Goal: Transaction & Acquisition: Purchase product/service

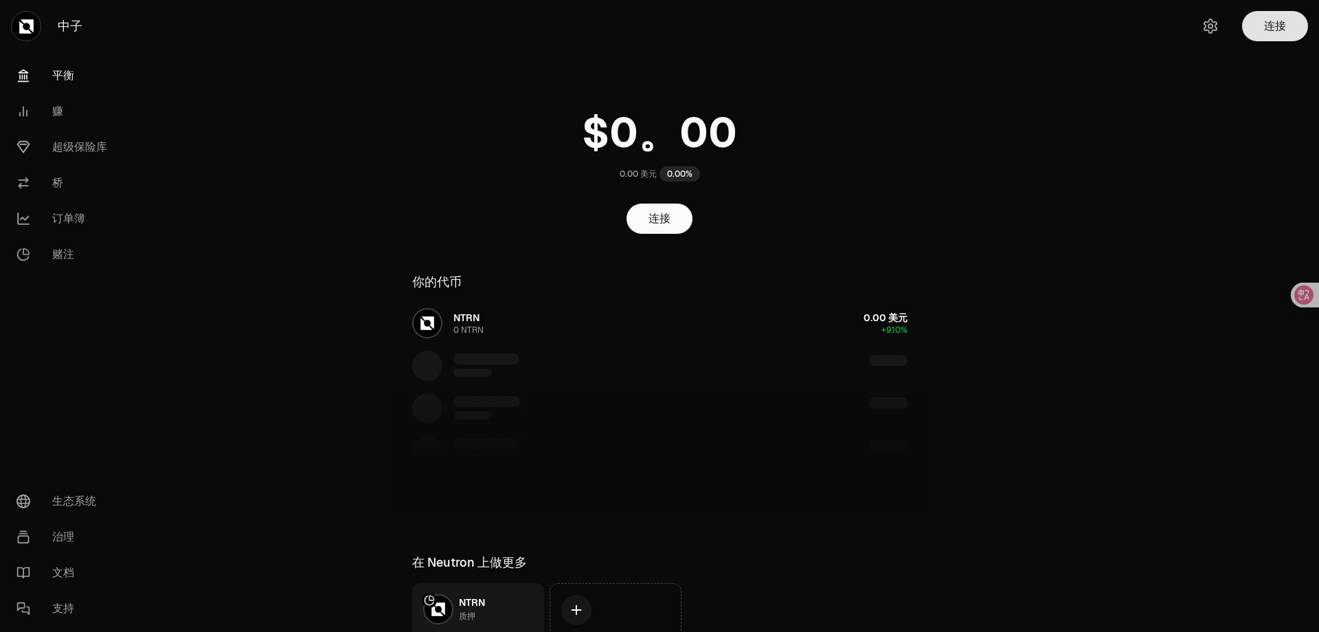
click at [1277, 29] on font "连接" at bounding box center [1275, 26] width 22 height 14
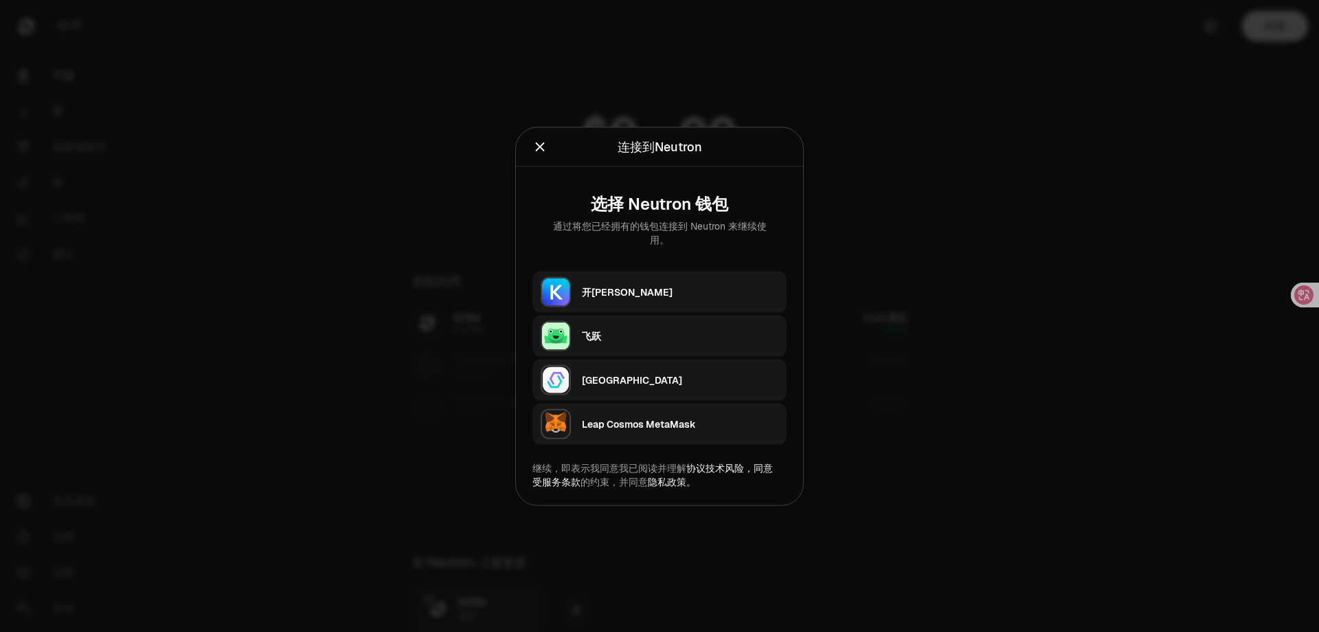
click at [658, 287] on div "开[PERSON_NAME]" at bounding box center [680, 292] width 197 height 14
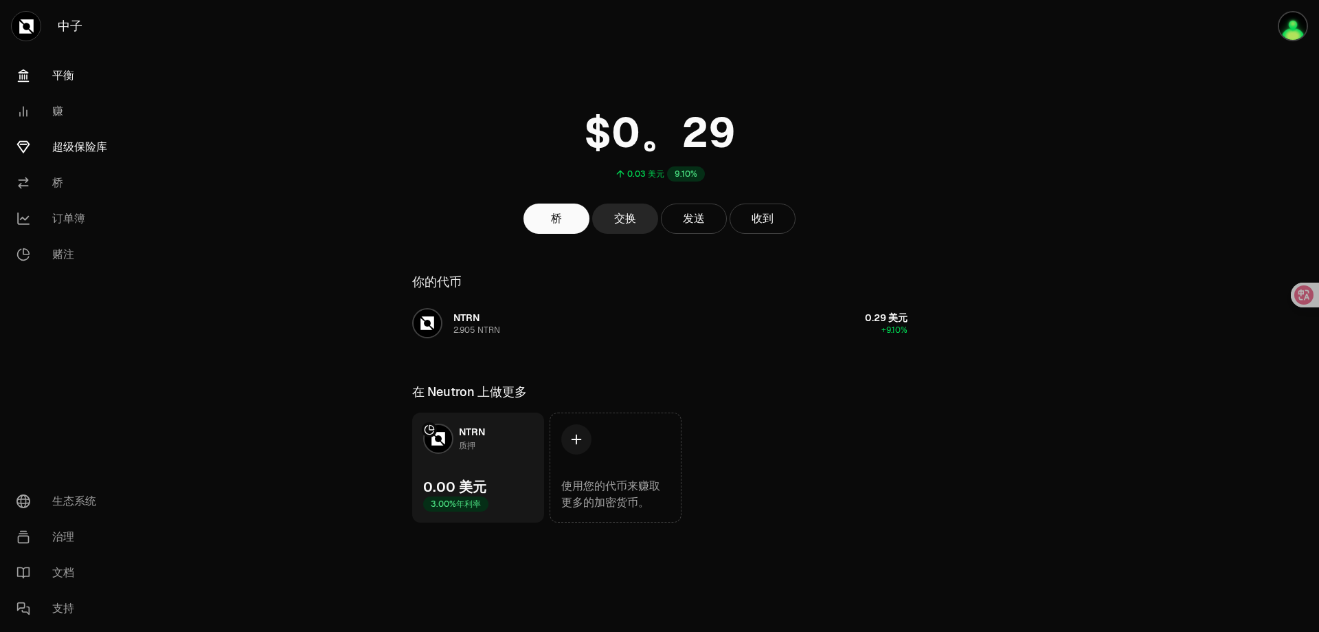
click at [79, 144] on font "超级保险库" at bounding box center [79, 147] width 55 height 14
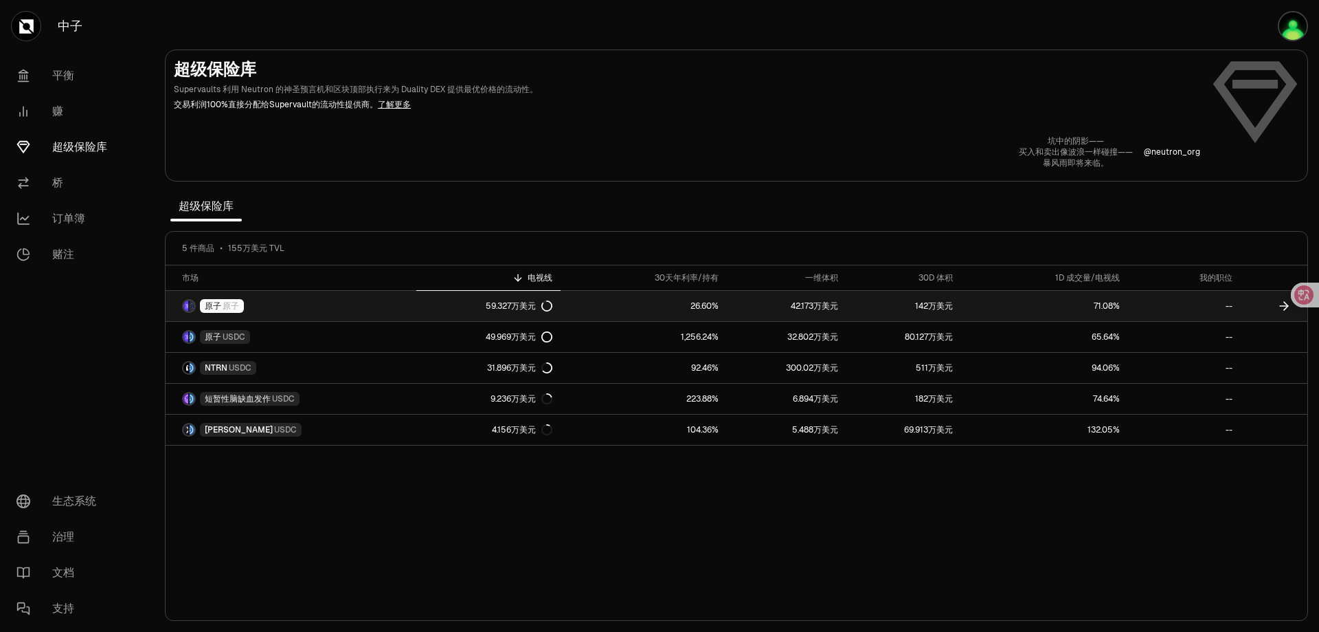
click at [256, 306] on link "[PERSON_NAME]" at bounding box center [291, 306] width 251 height 30
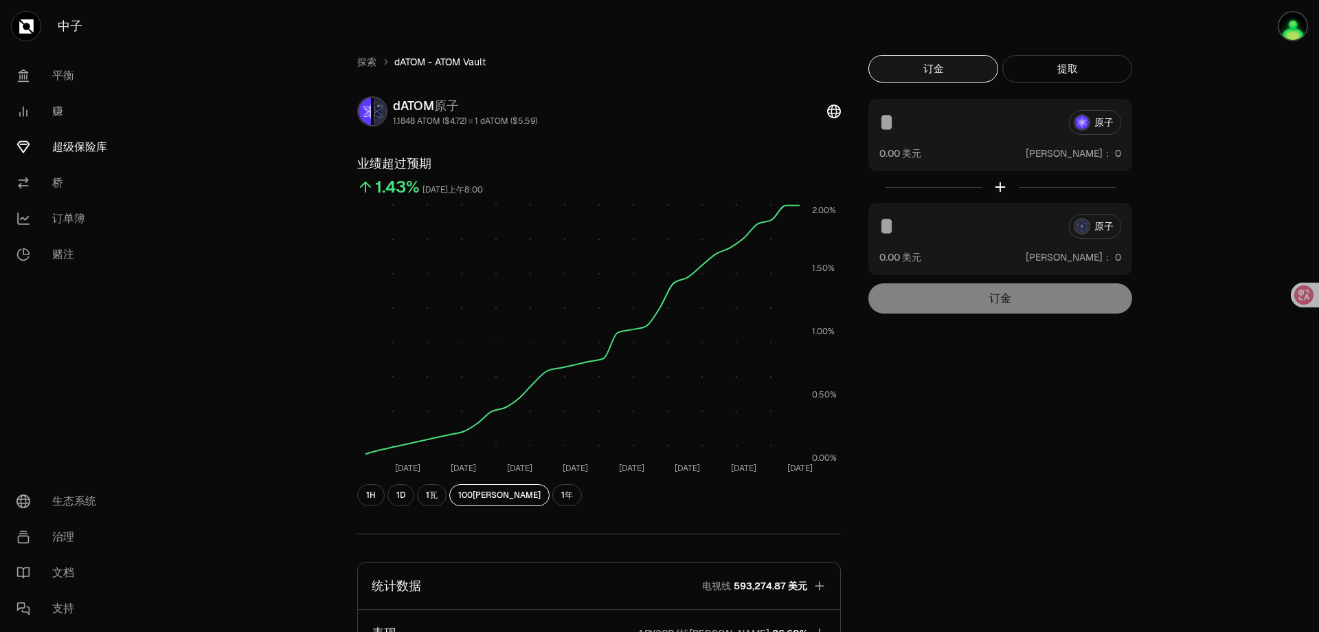
click at [1100, 126] on div "原子" at bounding box center [1001, 122] width 242 height 25
click at [904, 131] on input at bounding box center [969, 122] width 179 height 25
click at [1296, 23] on img "button" at bounding box center [1293, 26] width 30 height 30
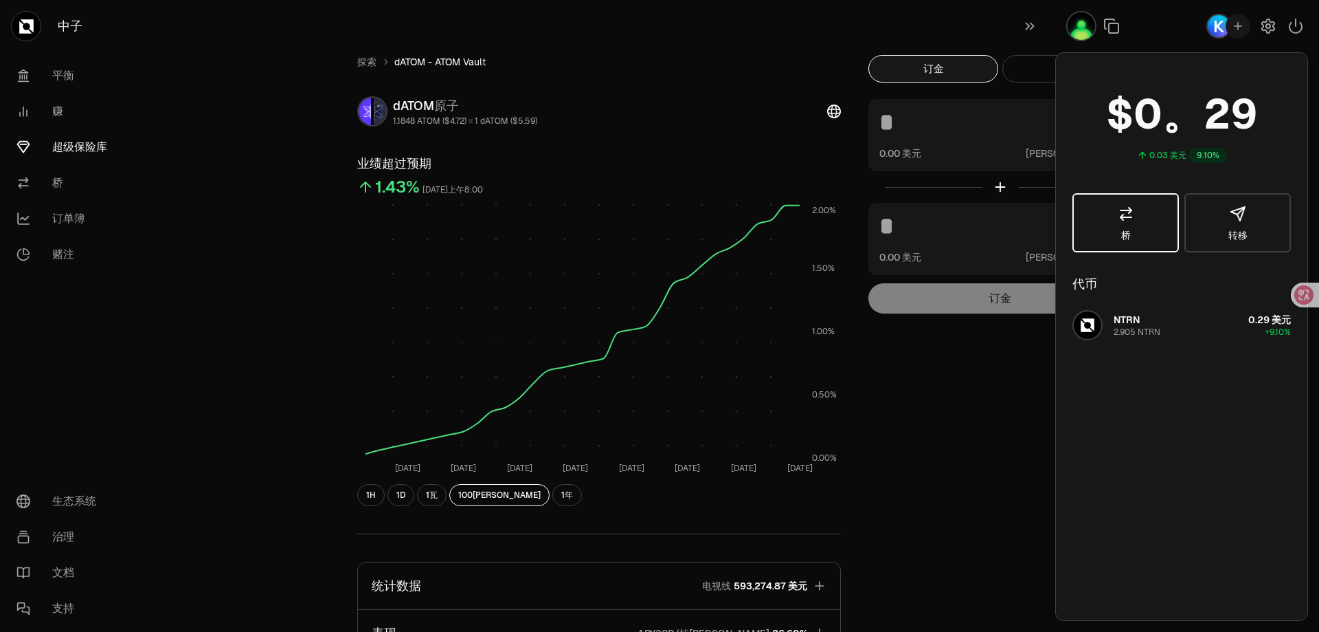
click at [1135, 219] on link "桥" at bounding box center [1126, 222] width 107 height 59
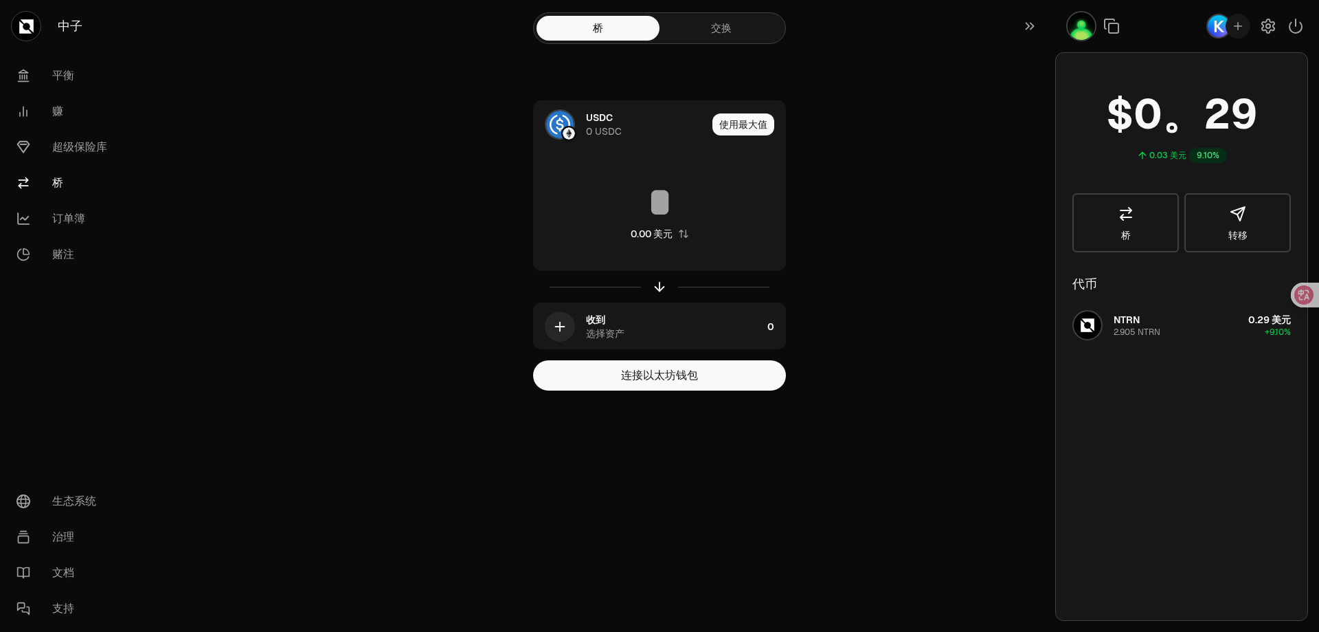
click at [1023, 129] on main "桥 交换 USDC 0 USDC 使用最大值 0.00 美元 收到 选择资产 0 连接以太坊钱包" at bounding box center [737, 222] width 1166 height 445
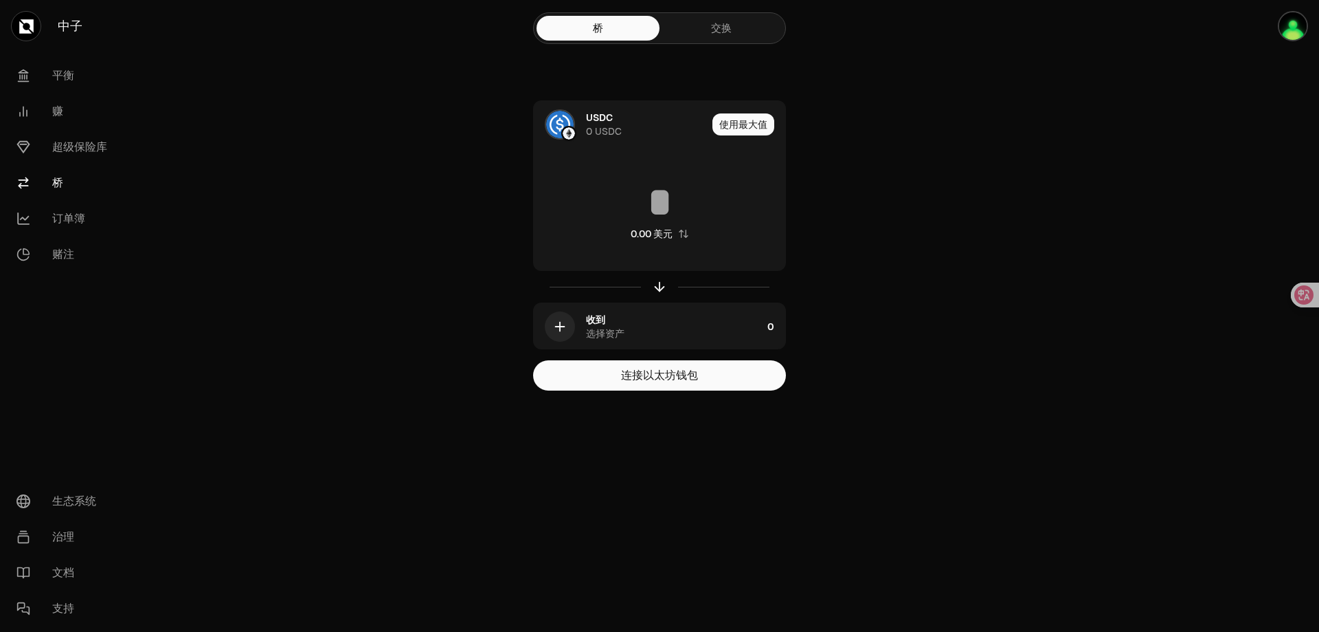
click at [880, 89] on div "桥 交换 USDC 0 USDC 使用最大值 0.00 美元 收到 选择资产 0 连接以太坊钱包" at bounding box center [659, 222] width 495 height 445
click at [66, 76] on font "平衡" at bounding box center [63, 75] width 22 height 14
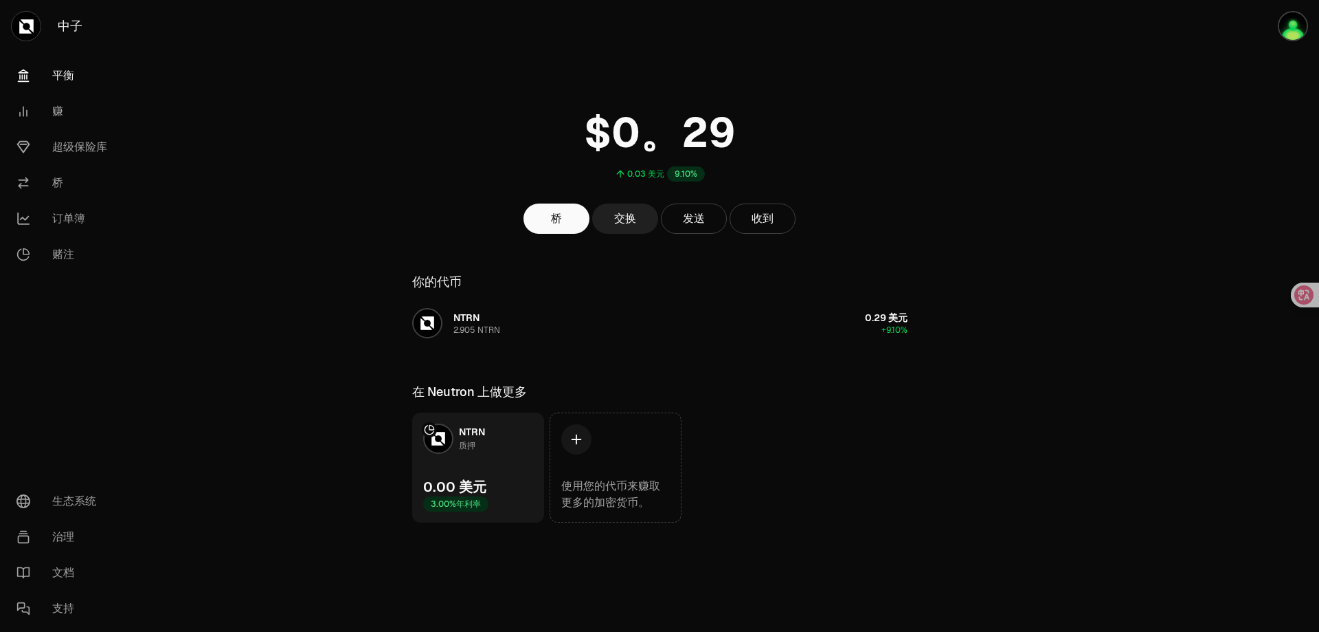
click at [628, 216] on font "交换" at bounding box center [625, 218] width 22 height 14
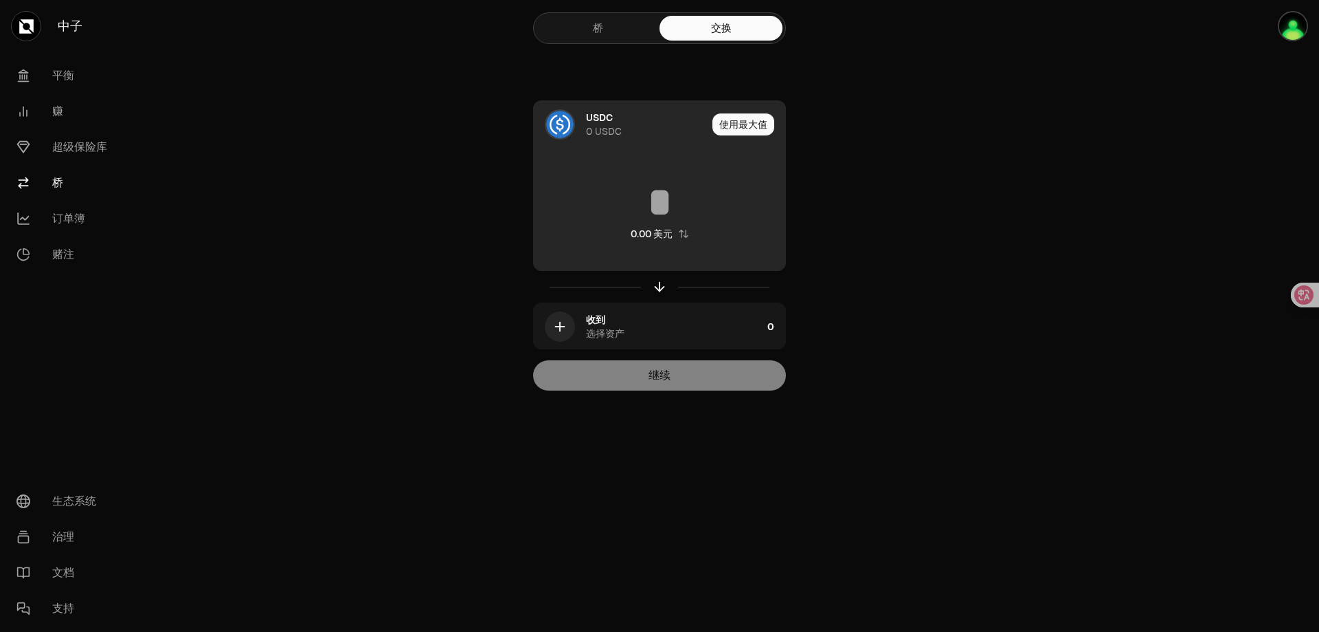
click at [601, 120] on font "USDC" at bounding box center [599, 117] width 27 height 12
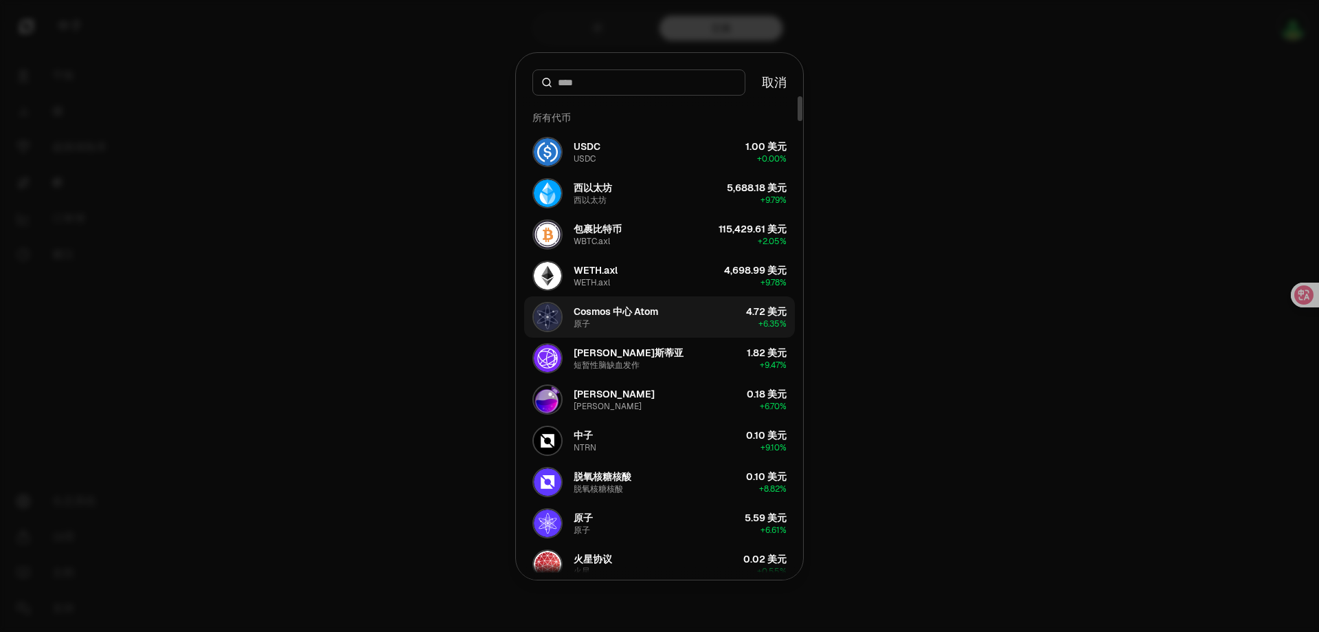
click at [663, 314] on button "Cosmos 中心 Atom 原子 4.72 美元 + 6.35%" at bounding box center [659, 316] width 271 height 41
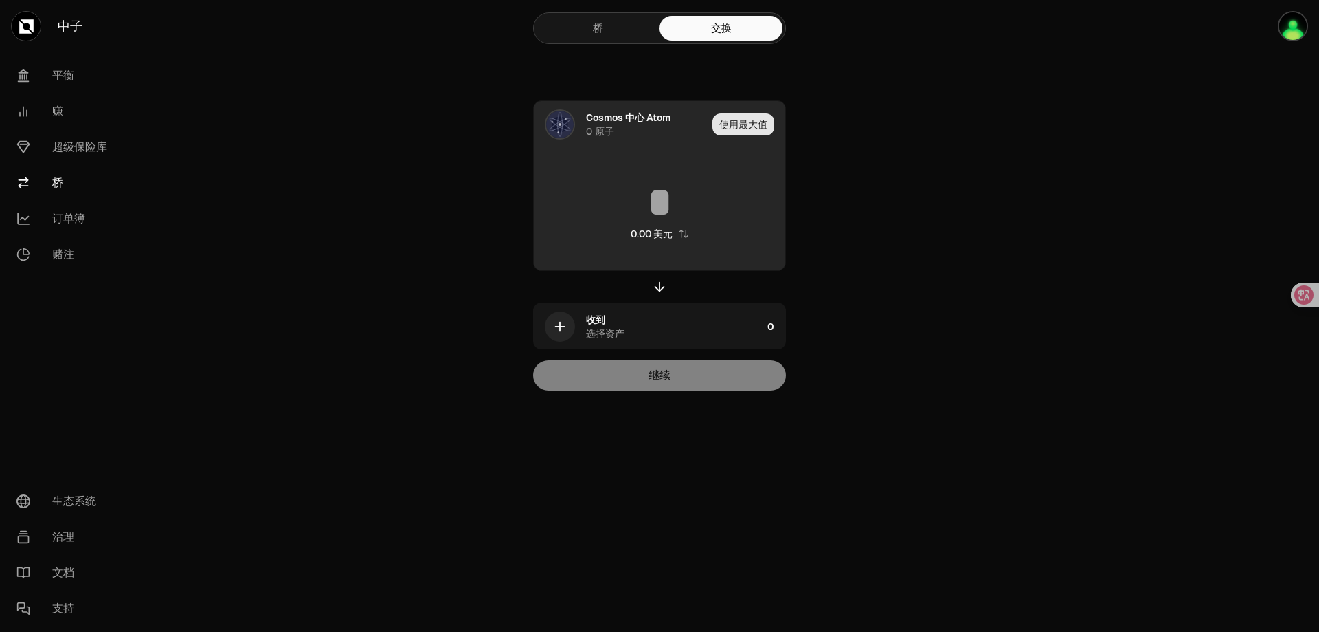
click at [740, 122] on font "使用最大值" at bounding box center [744, 124] width 48 height 12
type input "*"
click at [612, 32] on link "桥" at bounding box center [598, 28] width 123 height 25
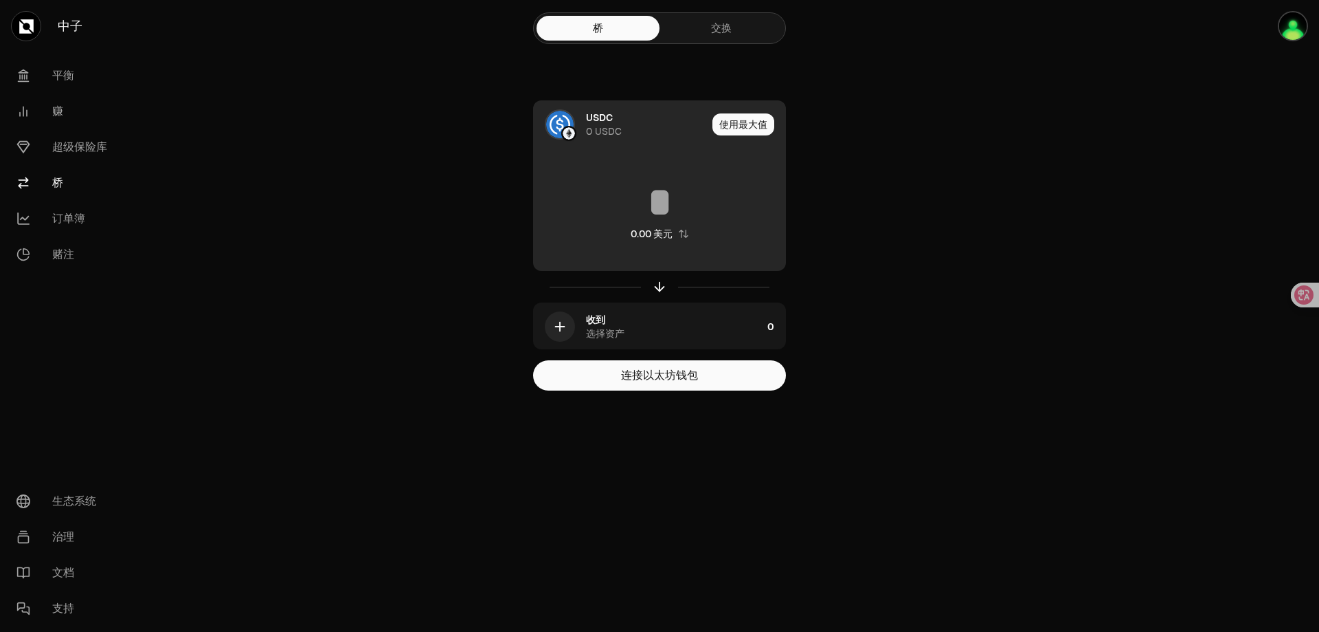
click at [622, 120] on div "USDC 0 USDC" at bounding box center [646, 124] width 121 height 27
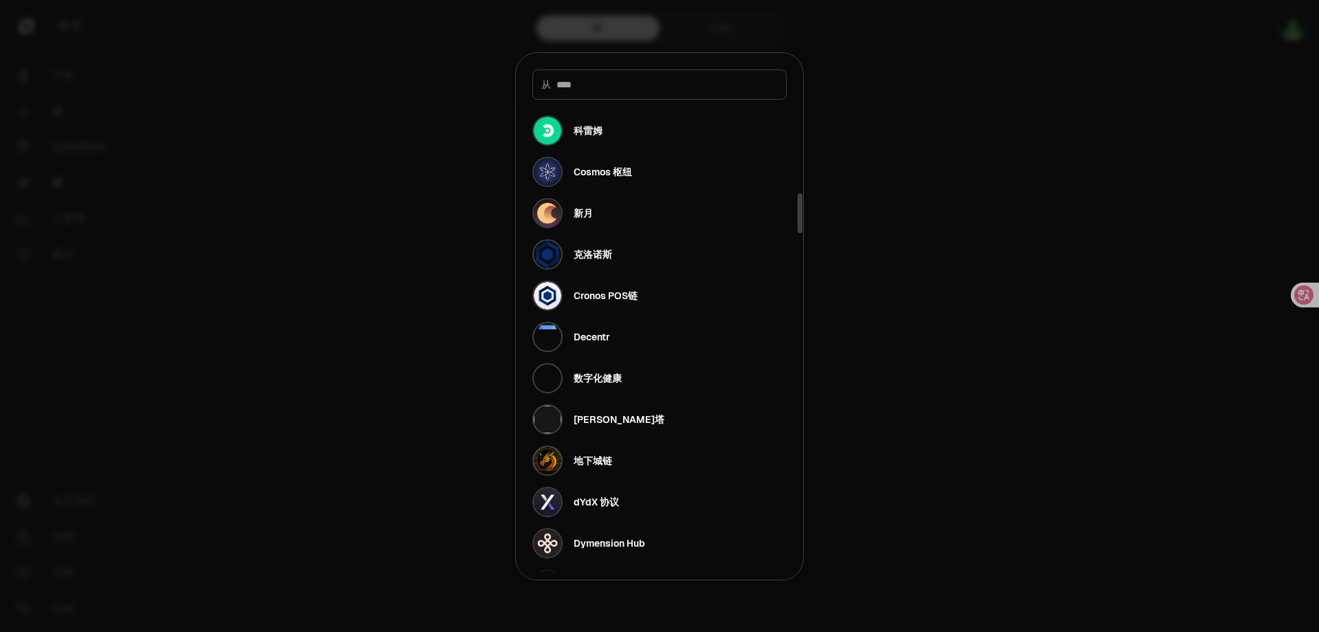
scroll to position [1100, 0]
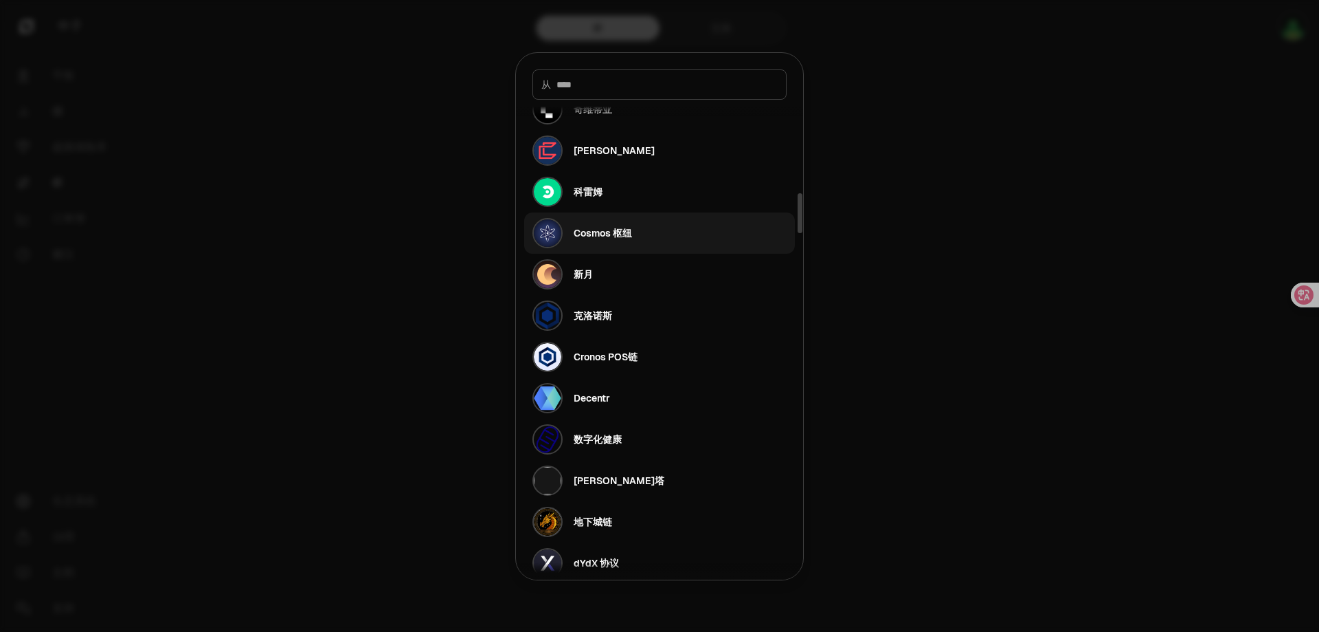
click at [657, 234] on button "Cosmos 枢纽" at bounding box center [659, 232] width 271 height 41
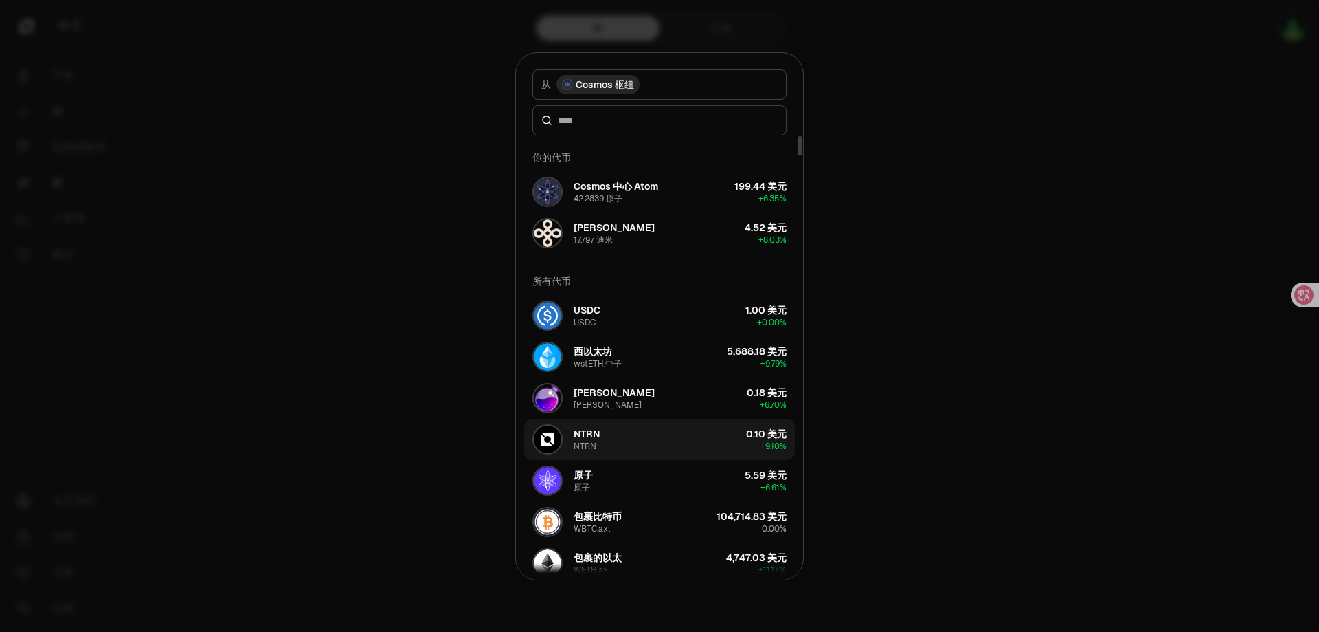
click at [597, 441] on div "NTRN NTRN" at bounding box center [587, 439] width 26 height 25
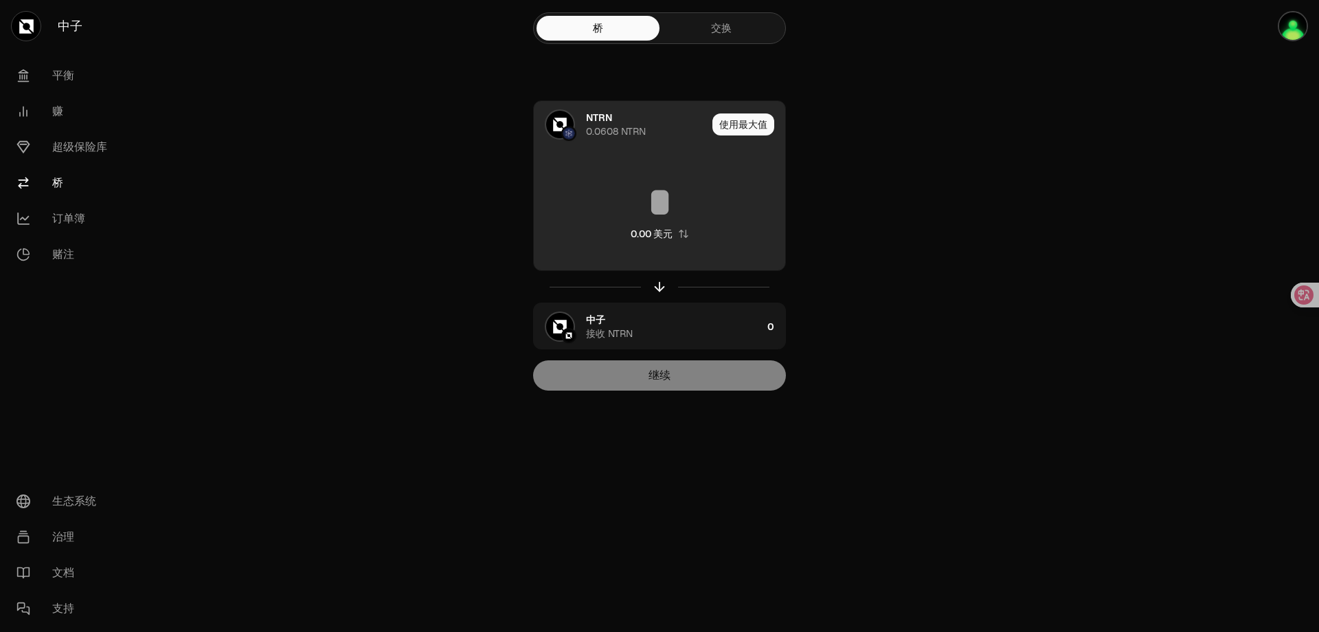
click at [733, 126] on font "使用最大值" at bounding box center [744, 124] width 48 height 12
type input "********"
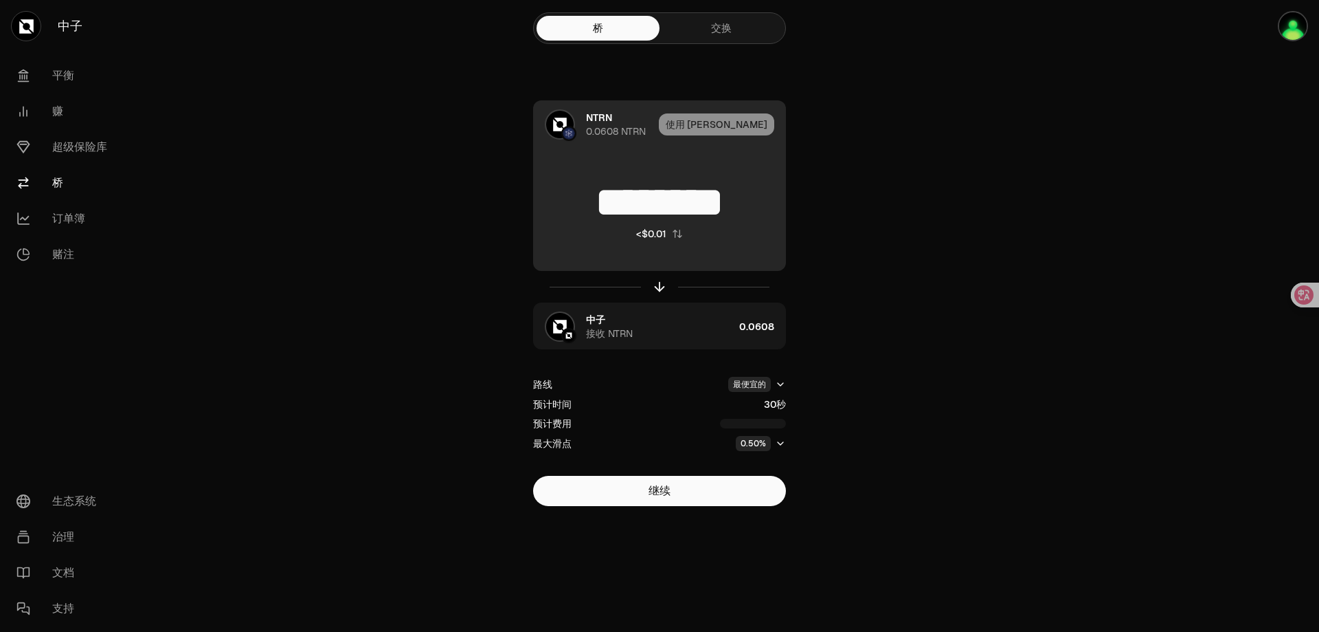
click at [590, 122] on font "NTRN" at bounding box center [599, 117] width 26 height 12
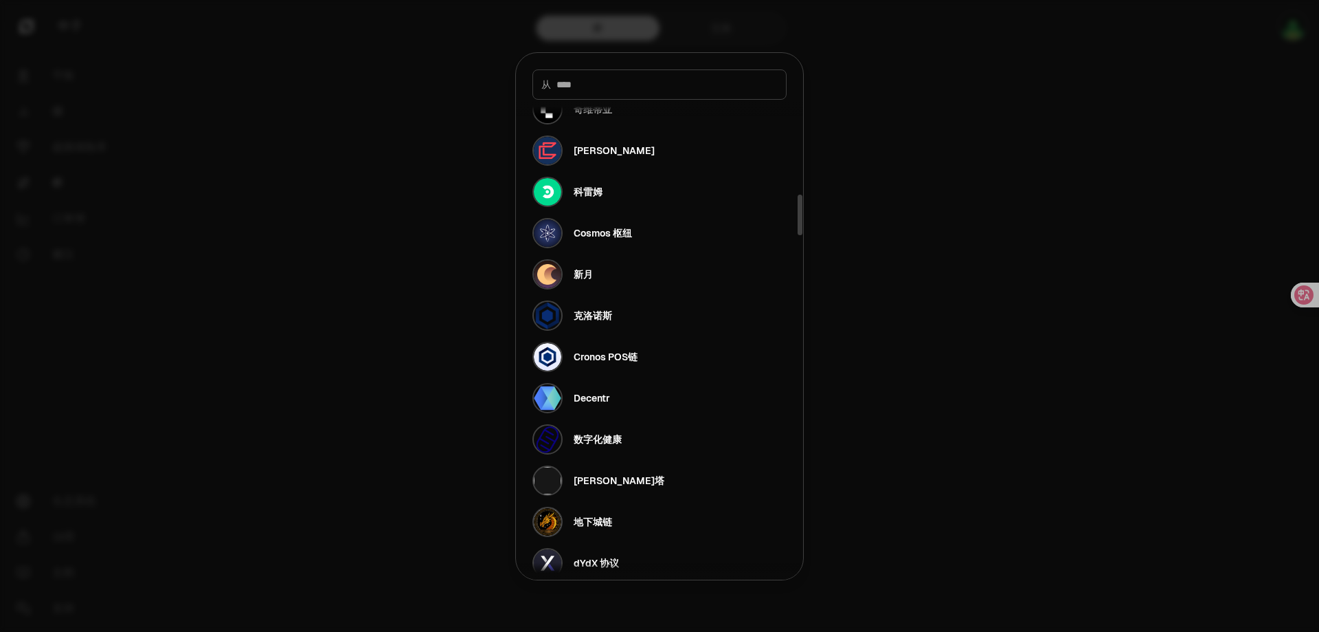
scroll to position [1168, 0]
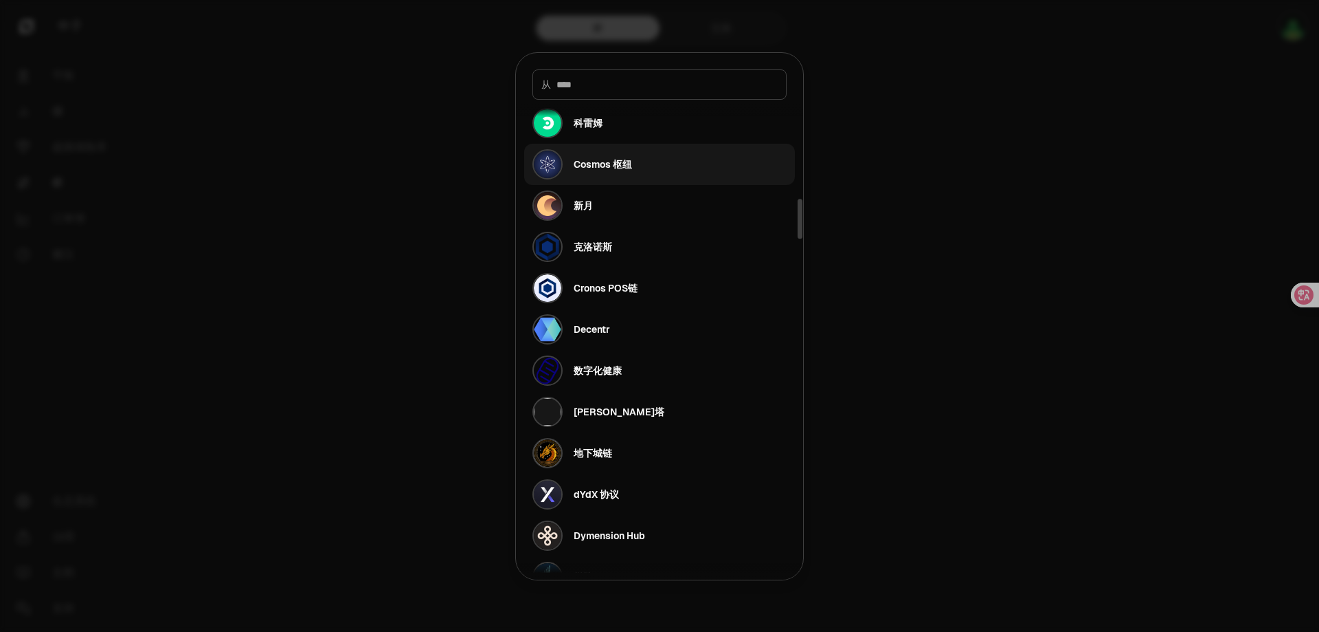
click at [614, 164] on font "Cosmos 枢纽" at bounding box center [603, 164] width 58 height 12
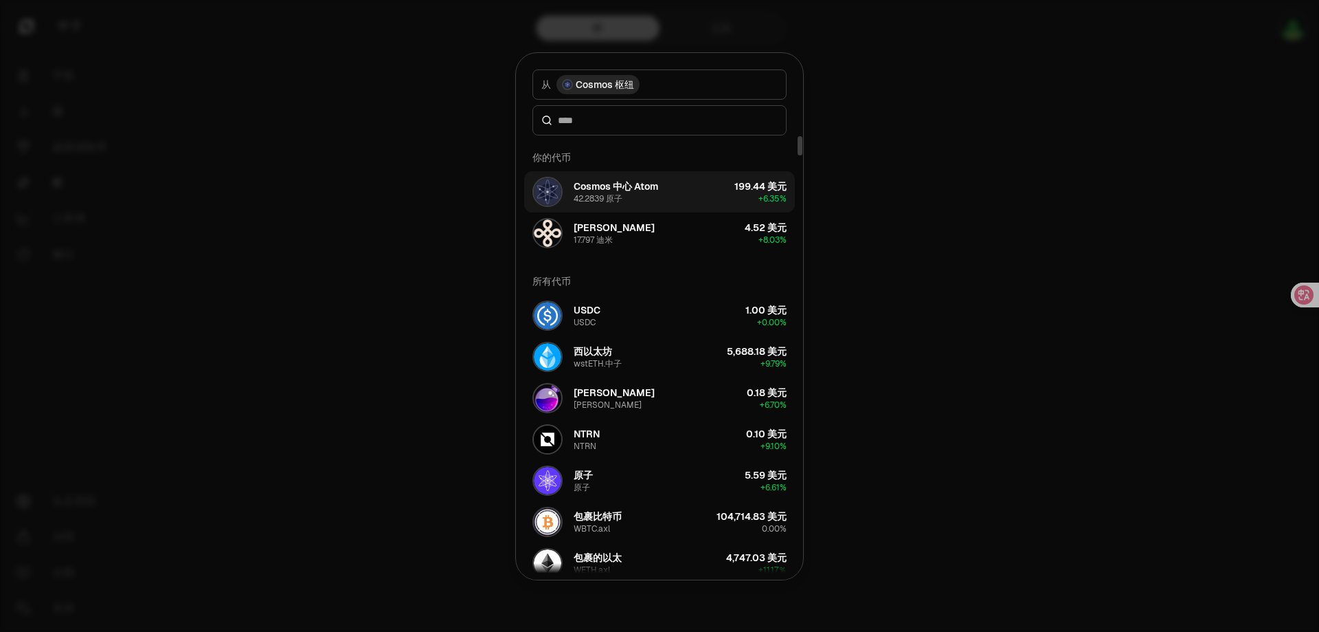
click at [636, 190] on font "Cosmos 中心 Atom" at bounding box center [616, 186] width 85 height 12
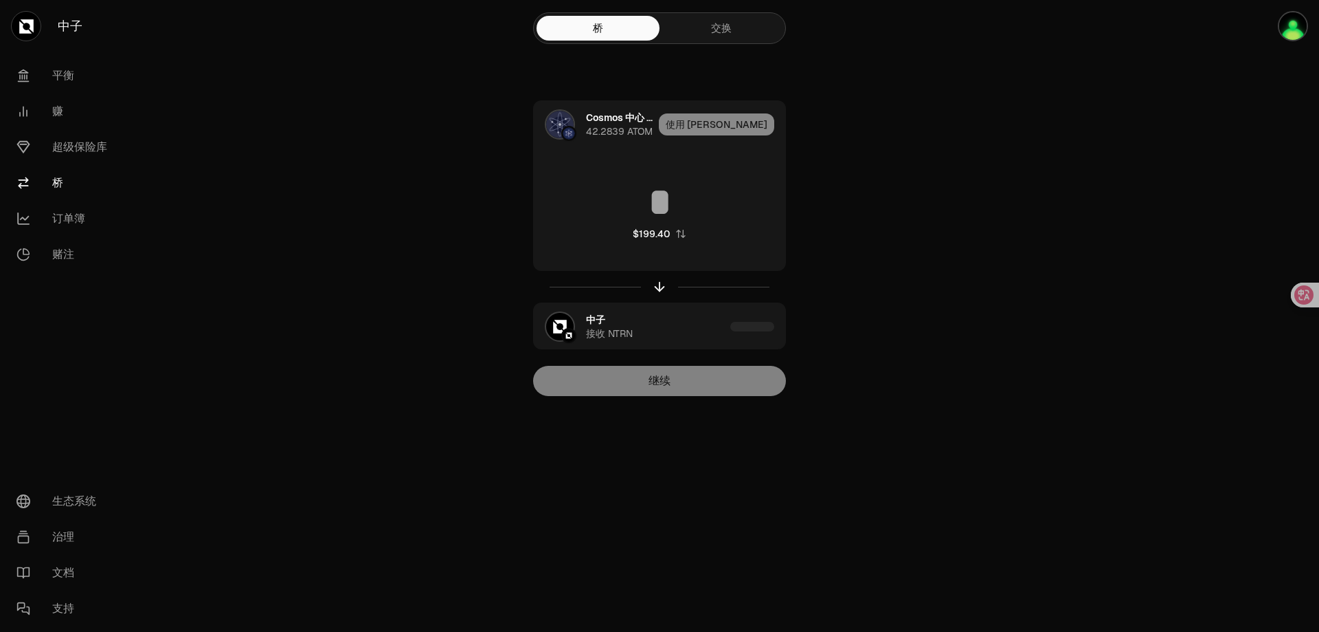
type input "*********"
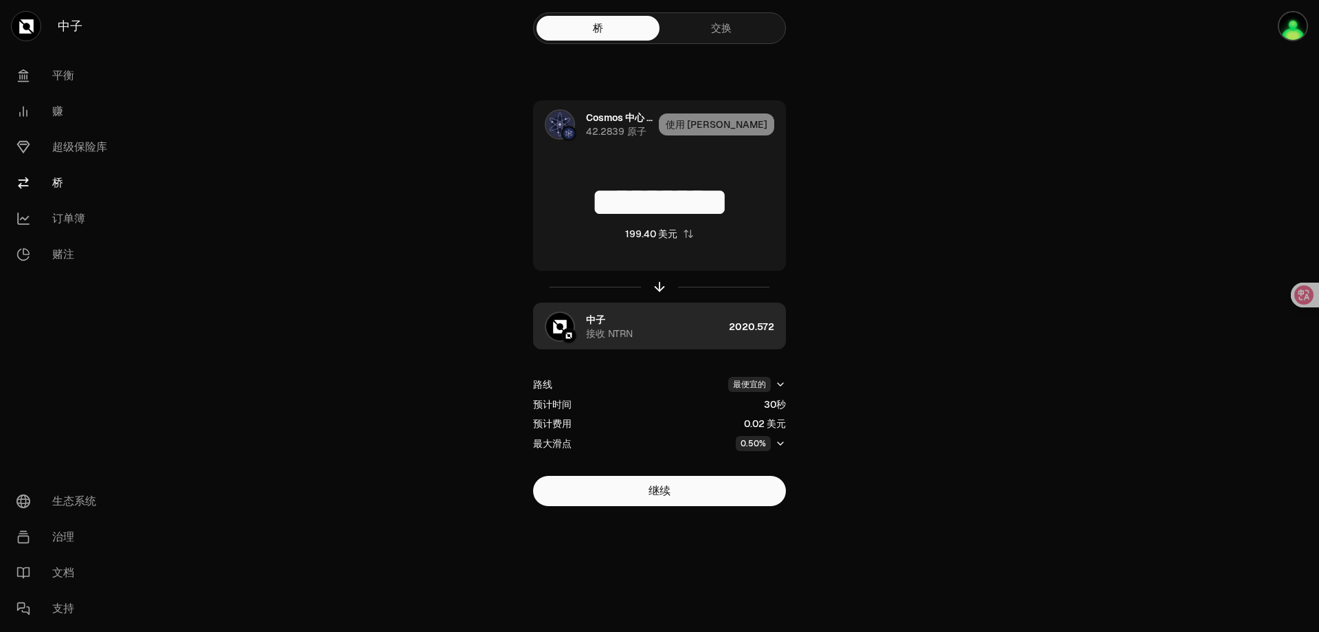
click at [592, 321] on font "中子" at bounding box center [595, 319] width 19 height 12
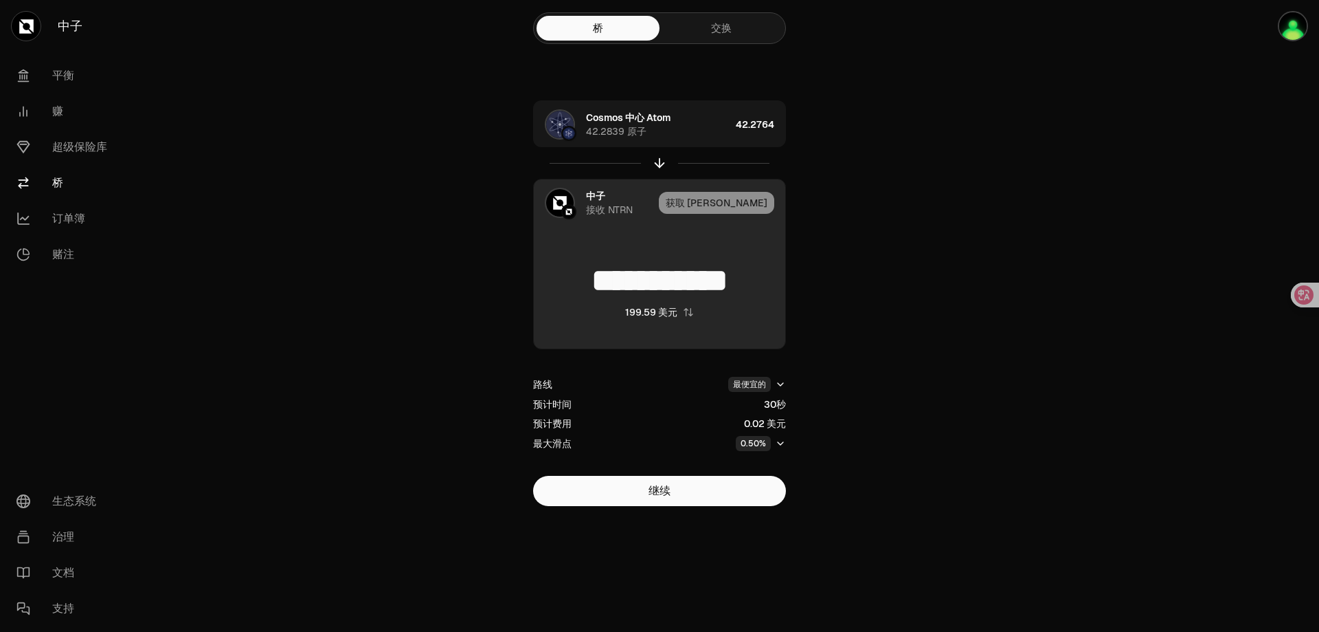
click at [612, 200] on div "中子 接收 NTRN" at bounding box center [619, 202] width 67 height 27
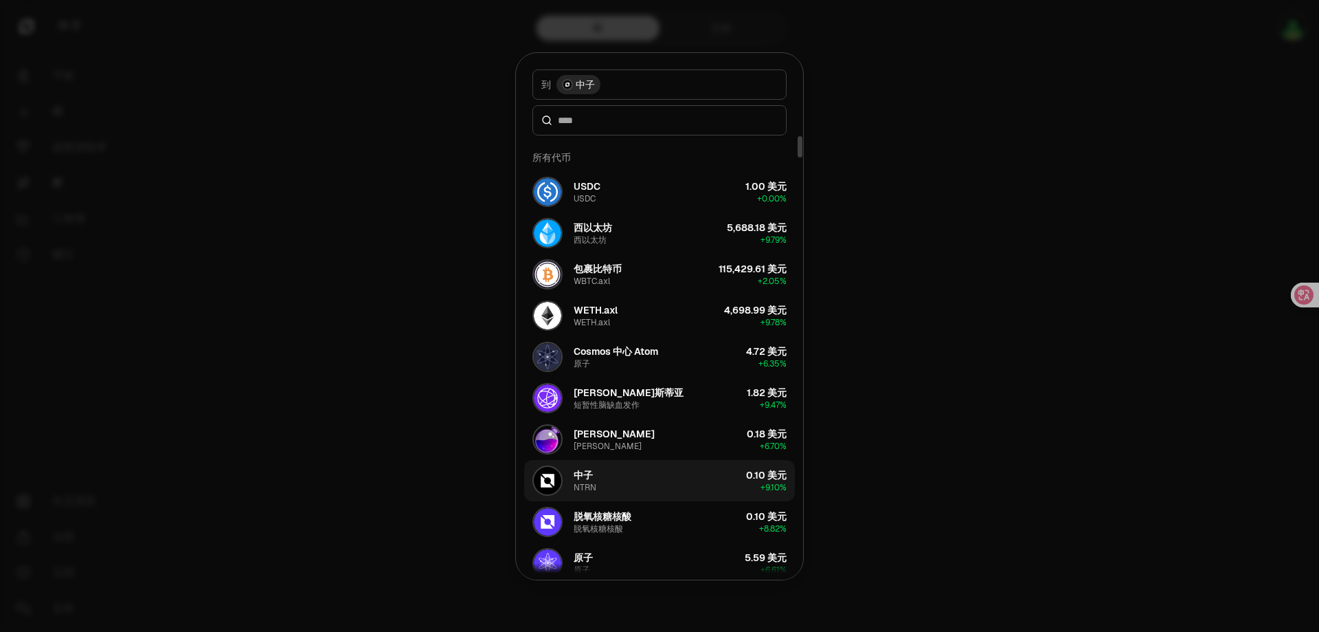
click at [591, 480] on font "中子" at bounding box center [583, 475] width 19 height 12
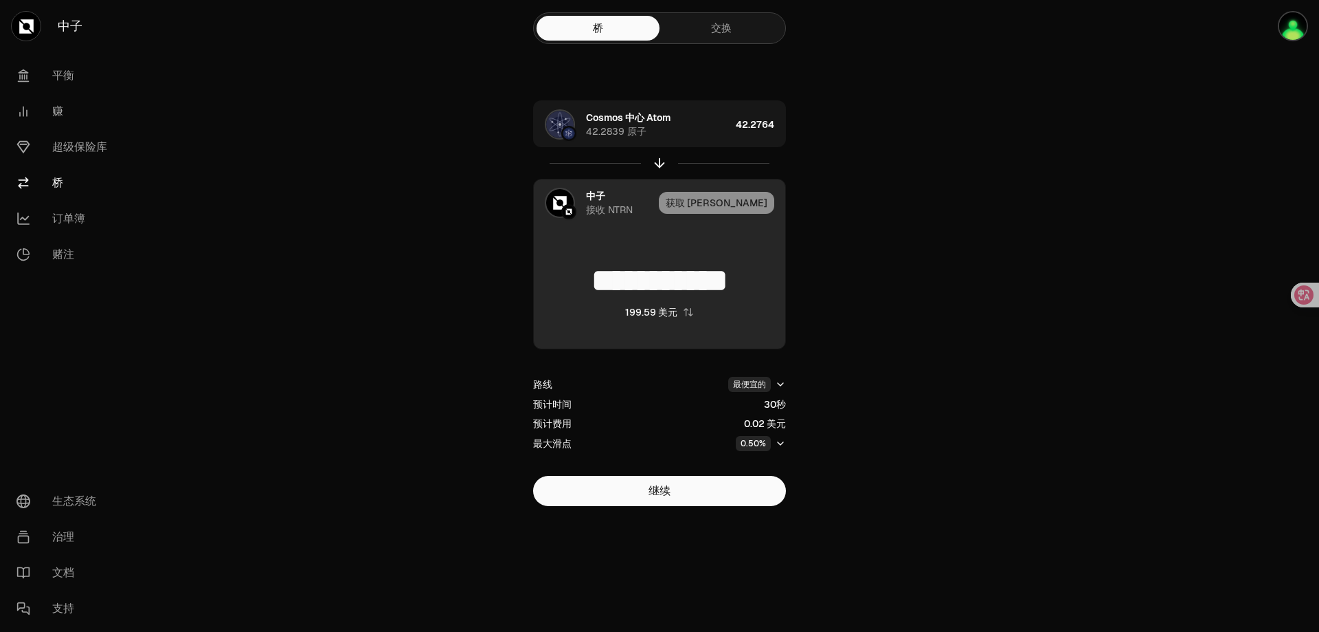
type input "**********"
click at [605, 195] on font "中子" at bounding box center [595, 196] width 19 height 12
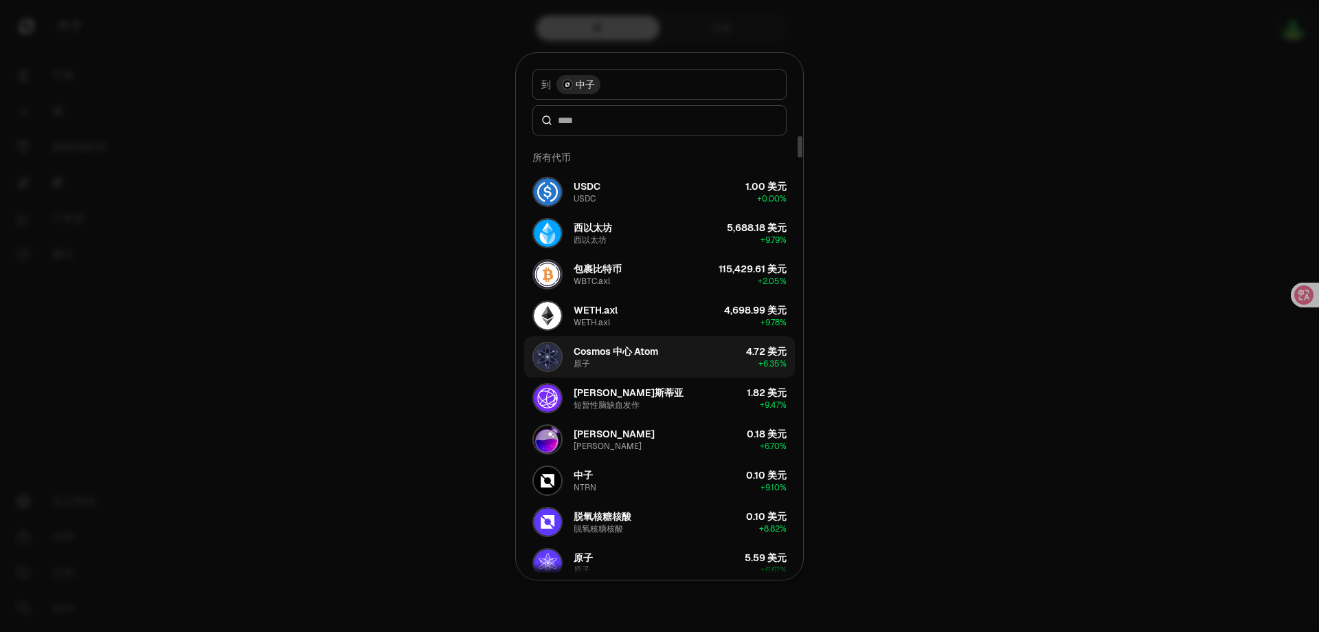
click at [607, 349] on font "Cosmos 中心 Atom" at bounding box center [616, 351] width 85 height 12
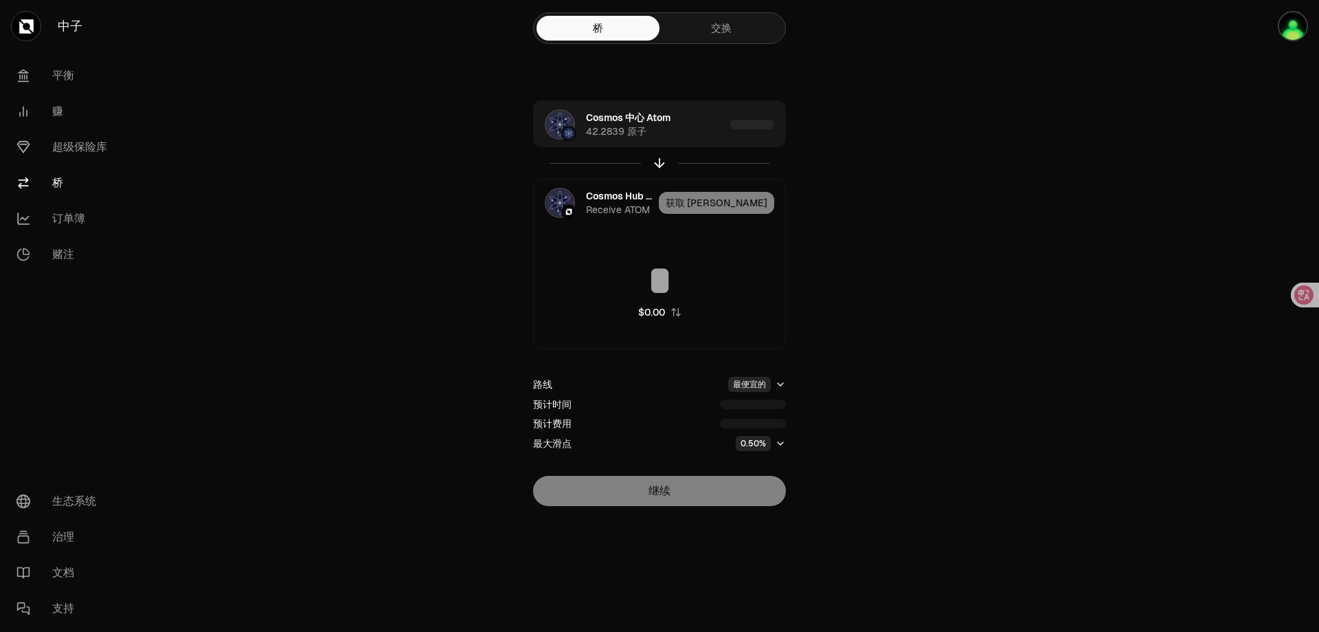
type input "*********"
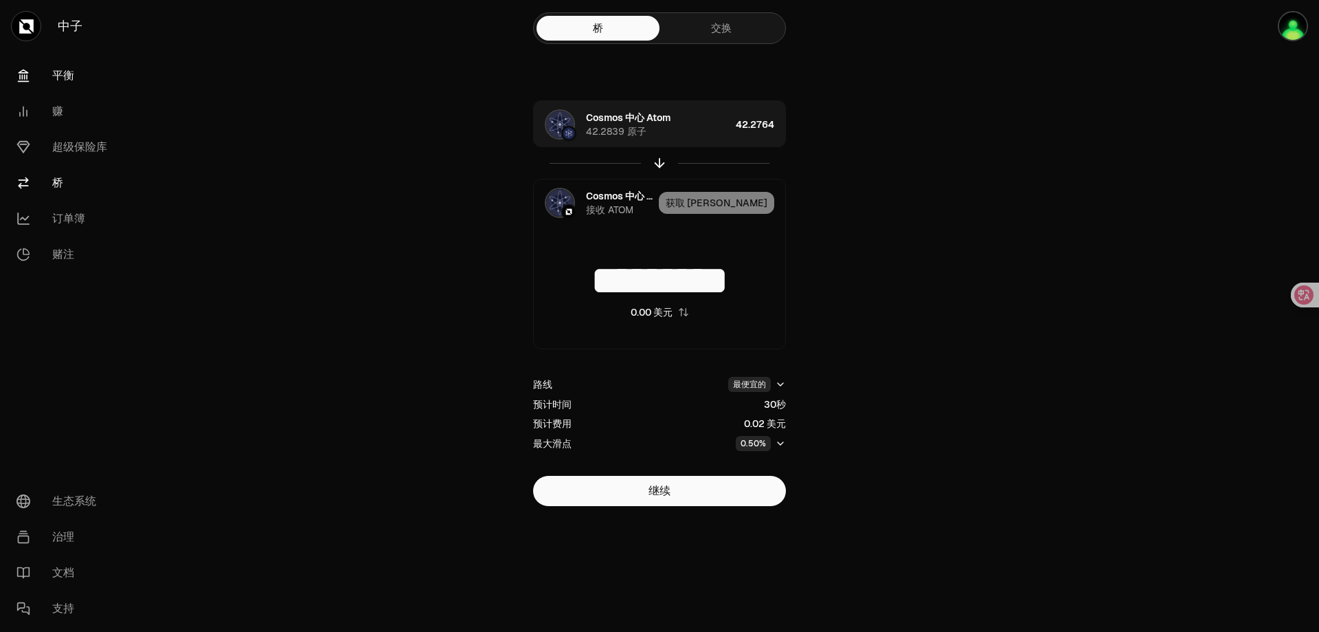
click at [74, 76] on link "平衡" at bounding box center [76, 76] width 143 height 36
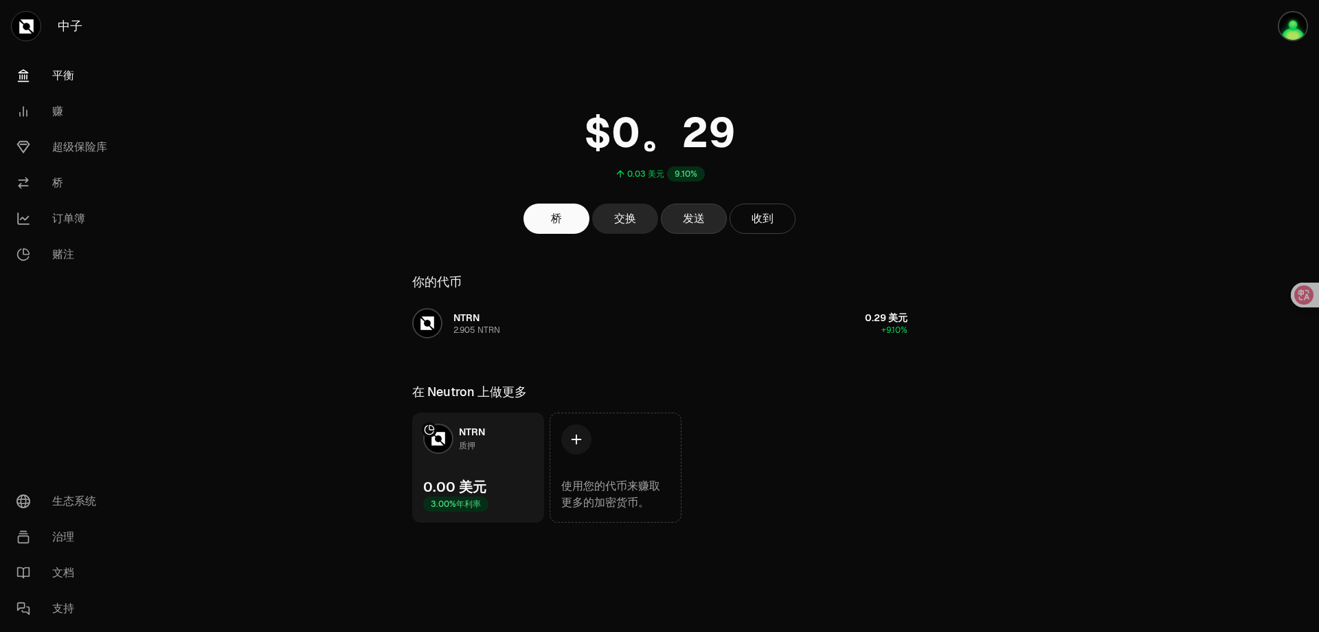
click at [700, 216] on font "发送" at bounding box center [694, 218] width 22 height 14
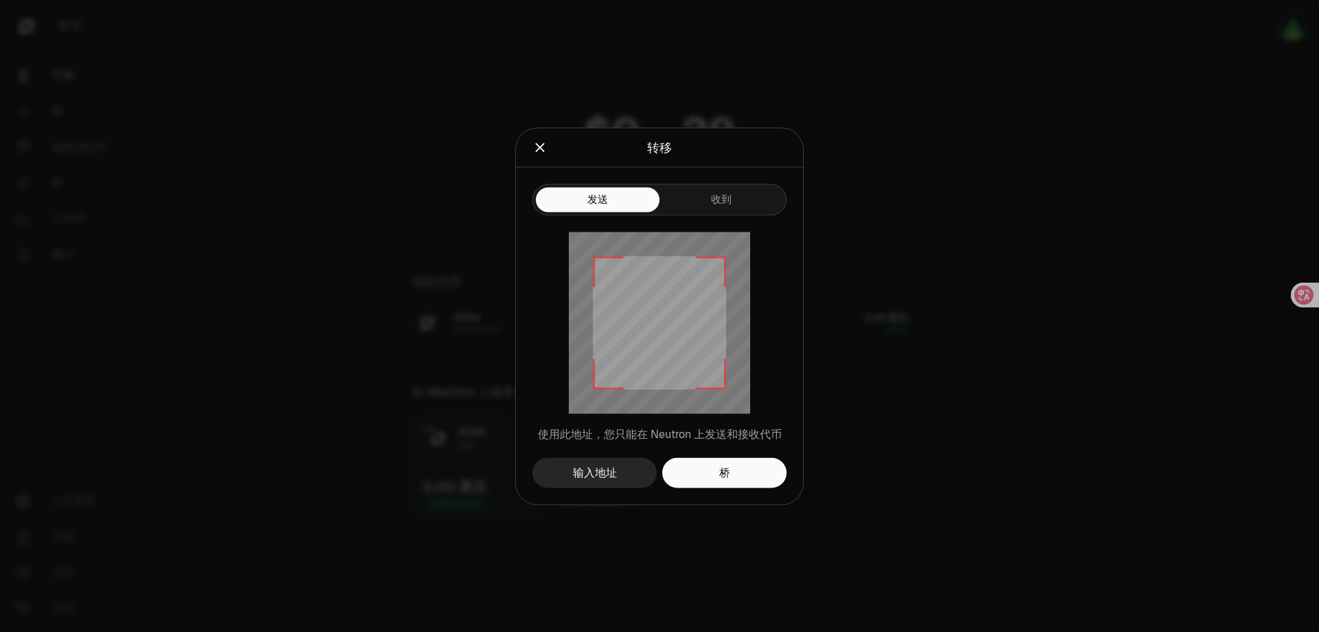
click at [539, 146] on icon "关闭" at bounding box center [540, 147] width 9 height 9
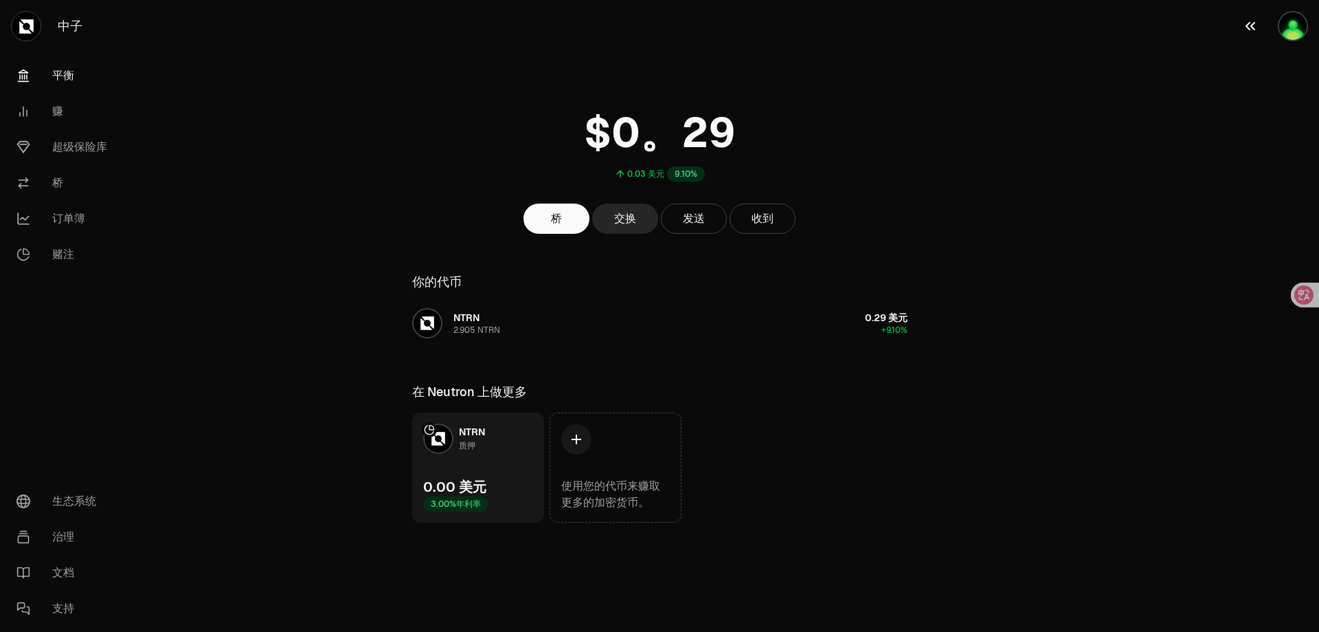
click at [1289, 27] on img "button" at bounding box center [1293, 26] width 30 height 30
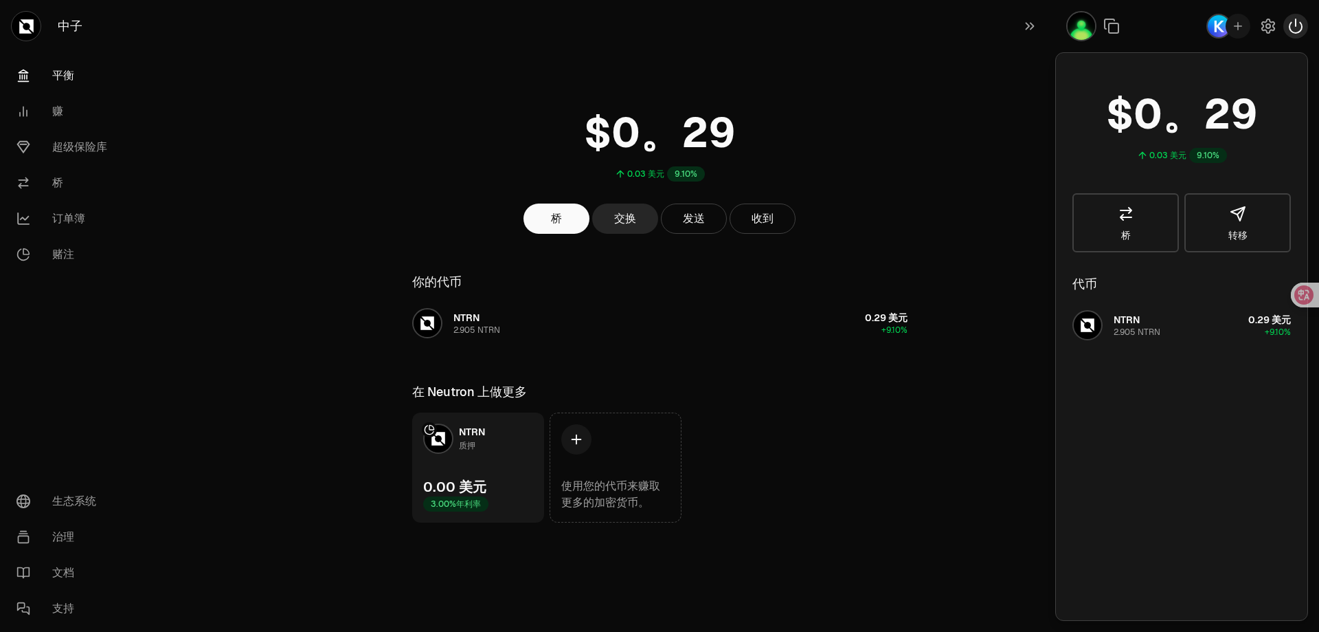
click at [1295, 27] on icon "button" at bounding box center [1296, 26] width 16 height 16
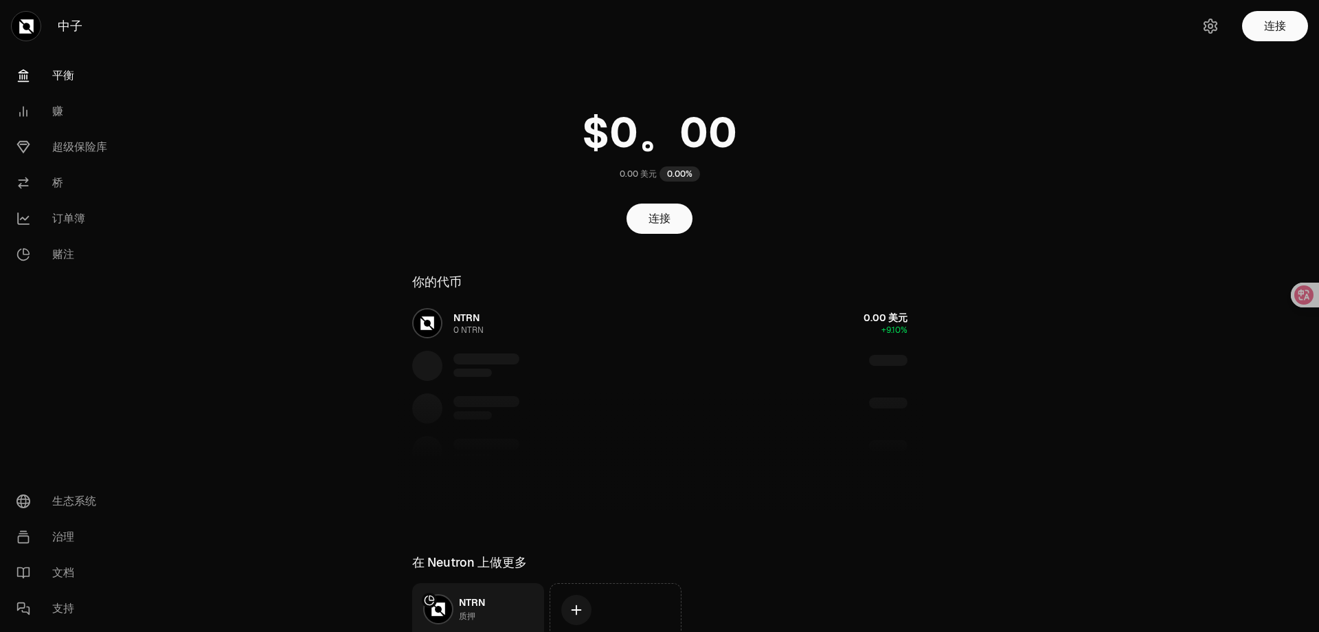
click at [62, 78] on font "平衡" at bounding box center [63, 75] width 22 height 14
click at [62, 110] on font "赚" at bounding box center [57, 111] width 11 height 14
